Goal: Find specific page/section: Find specific page/section

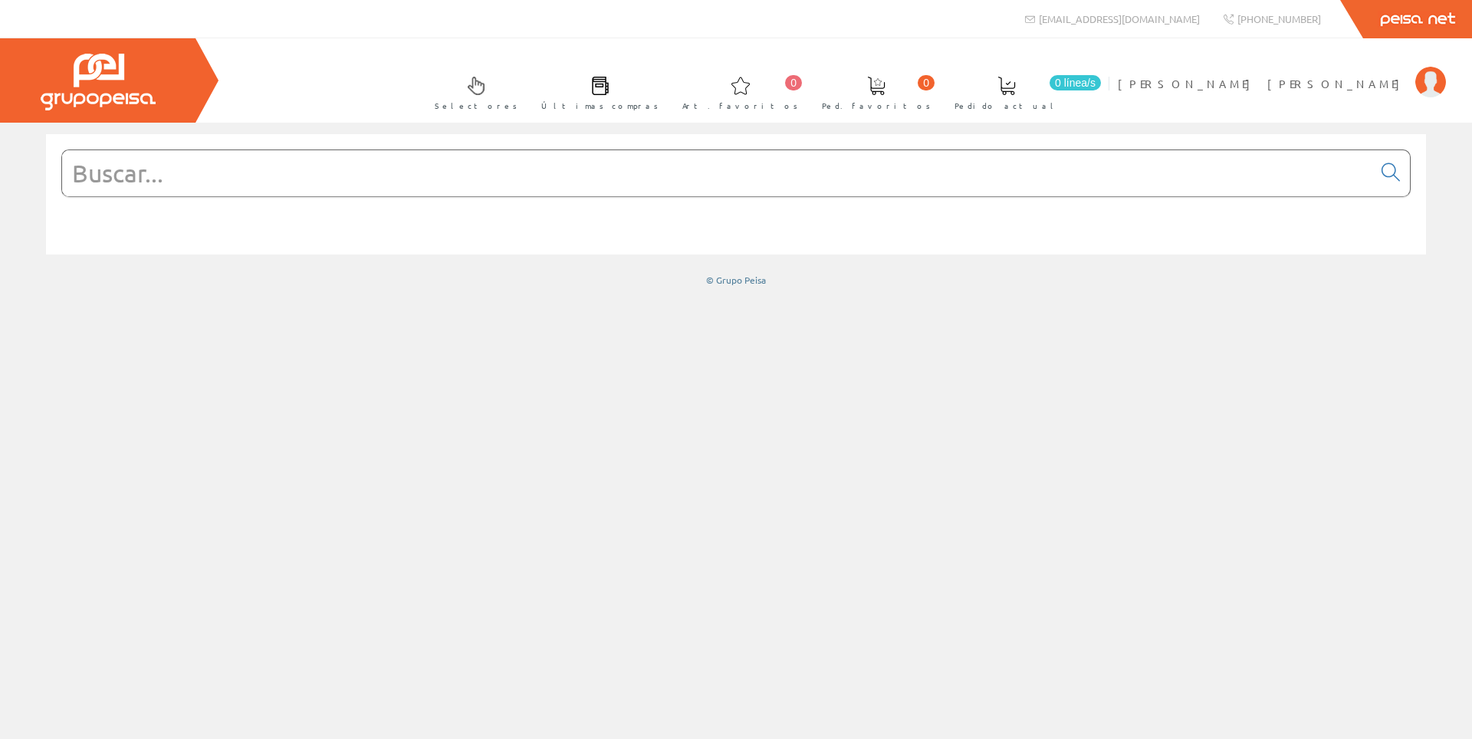
click at [724, 171] on input "text" at bounding box center [717, 173] width 1310 height 46
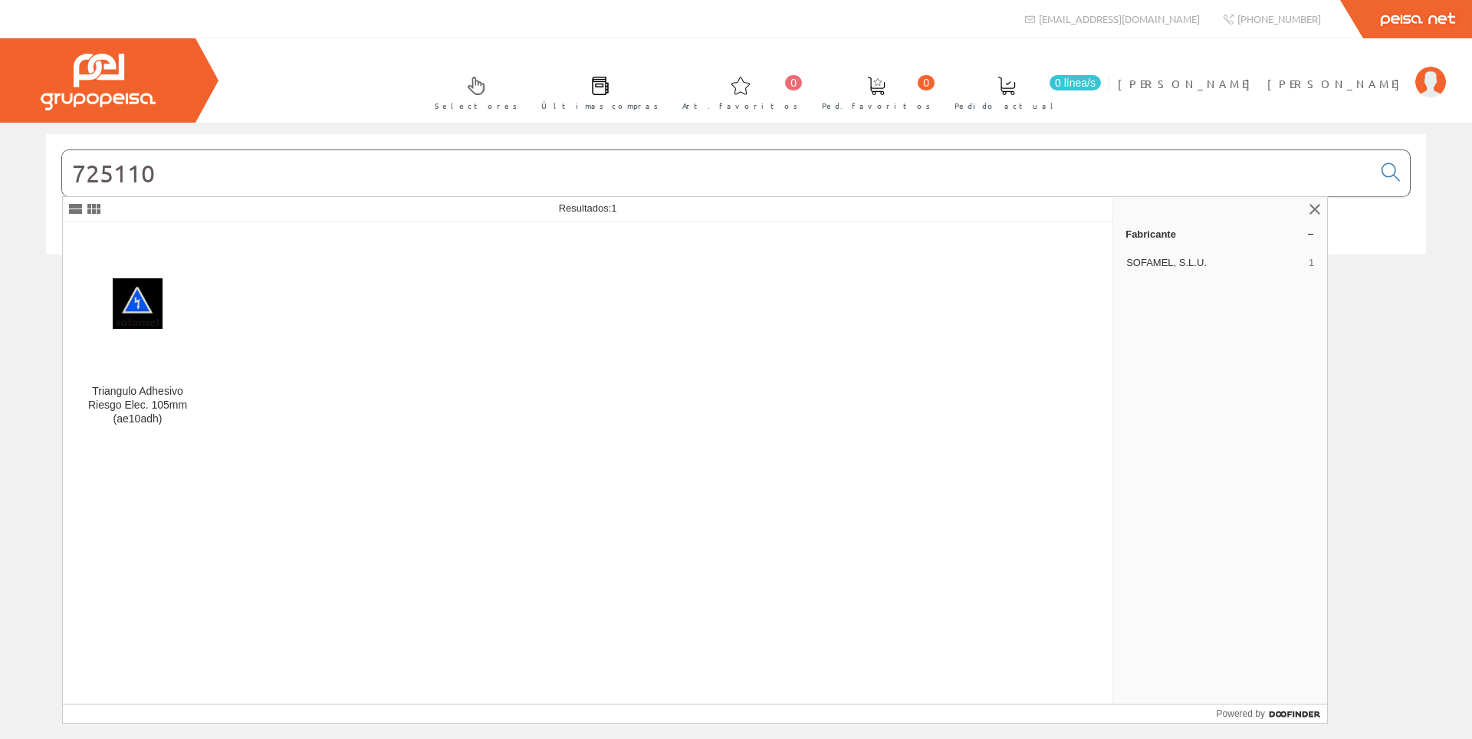
type input "725110"
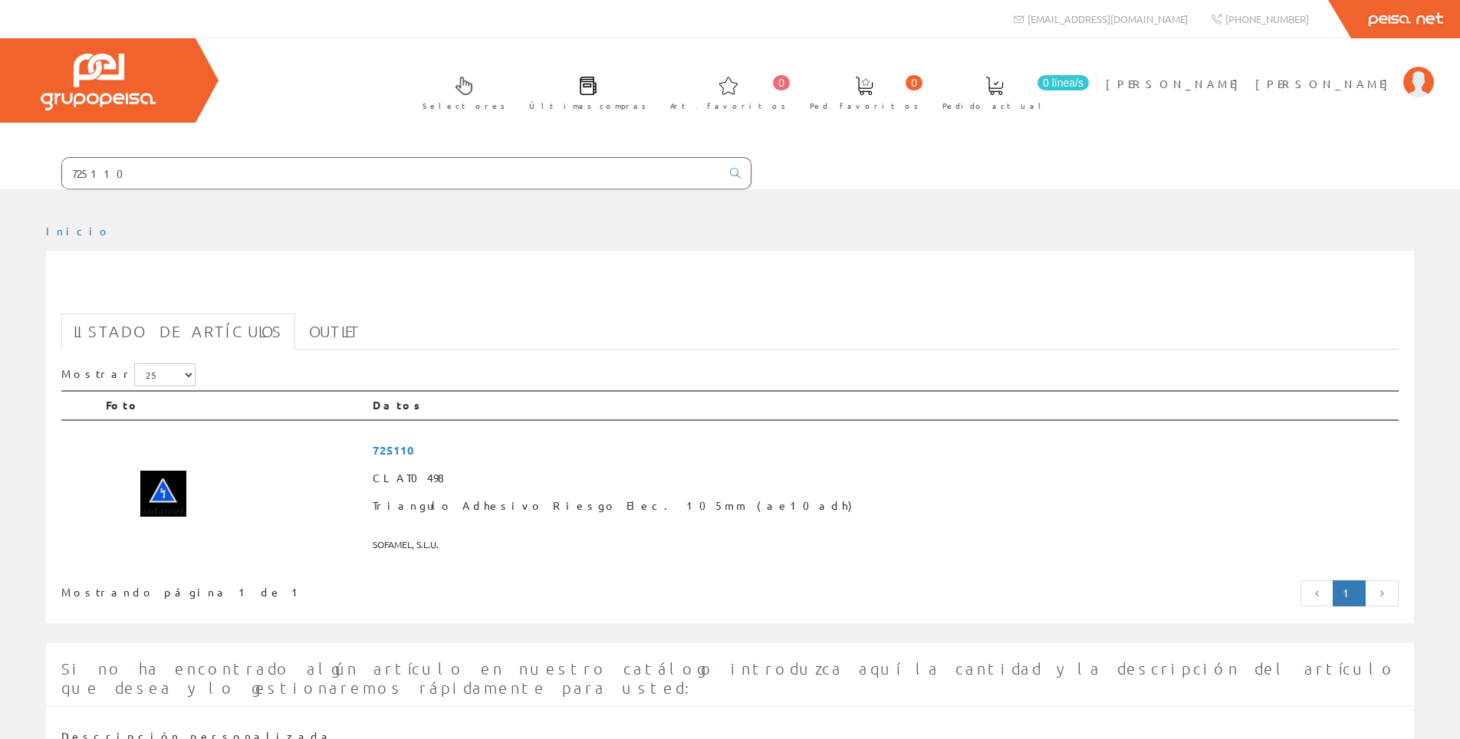
click at [123, 336] on link "Listado de artículos" at bounding box center [178, 332] width 234 height 36
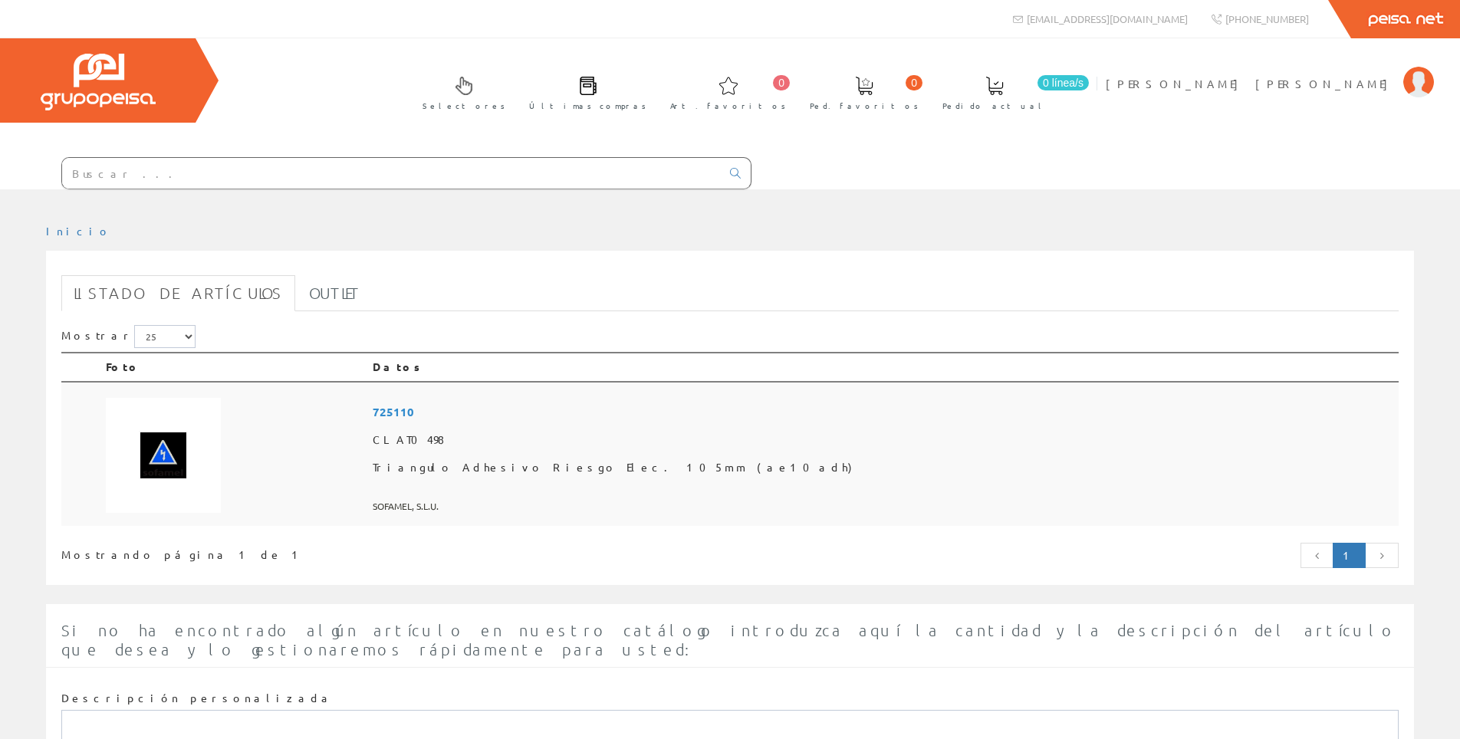
click at [580, 465] on span "Triangulo Adhesivo Riesgo Elec. 105mm (ae10adh)" at bounding box center [883, 468] width 1020 height 28
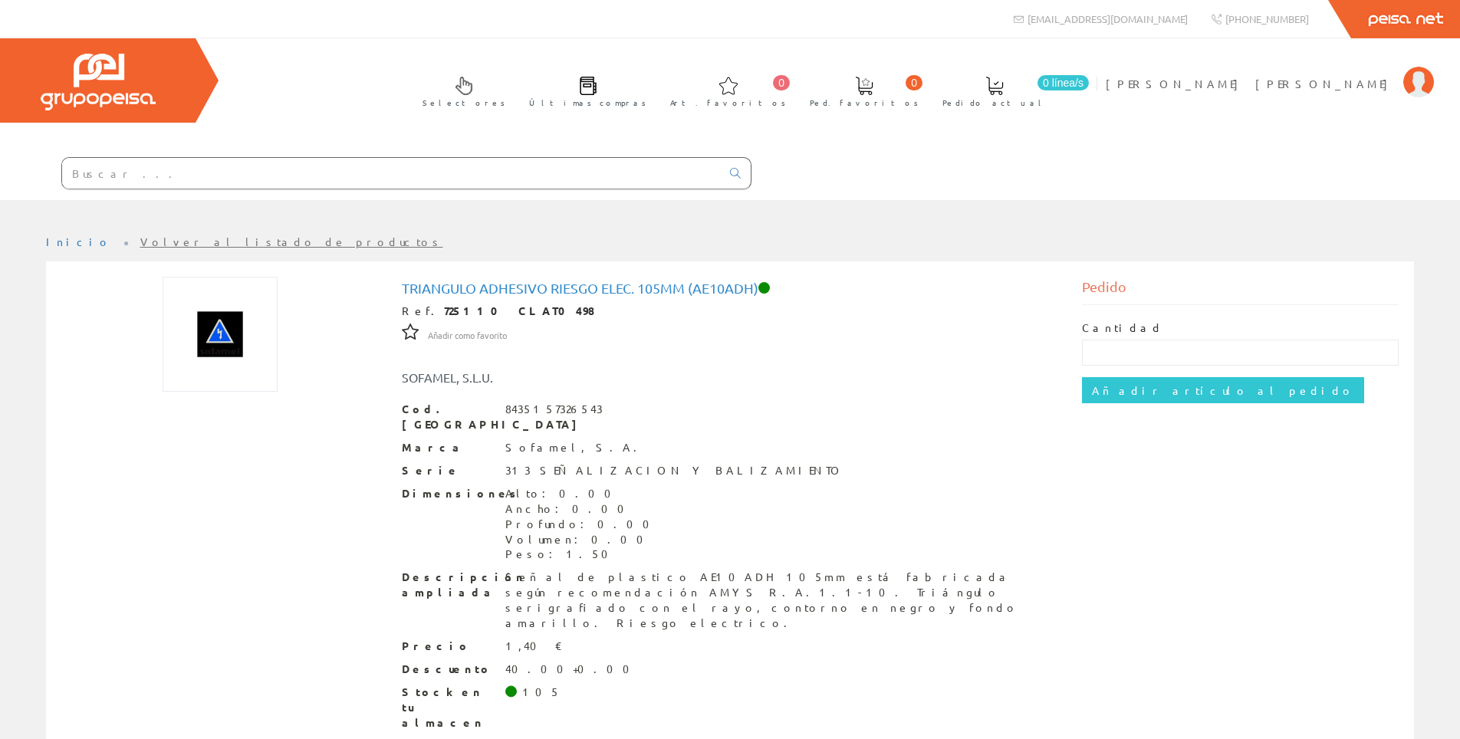
scroll to position [18, 0]
